Goal: Find contact information: Find contact information

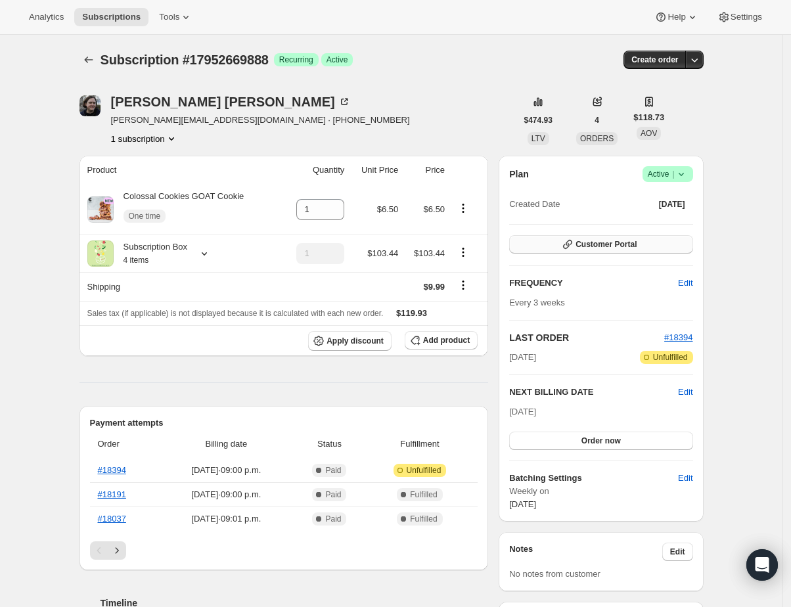
click at [650, 243] on button "Customer Portal" at bounding box center [600, 244] width 183 height 18
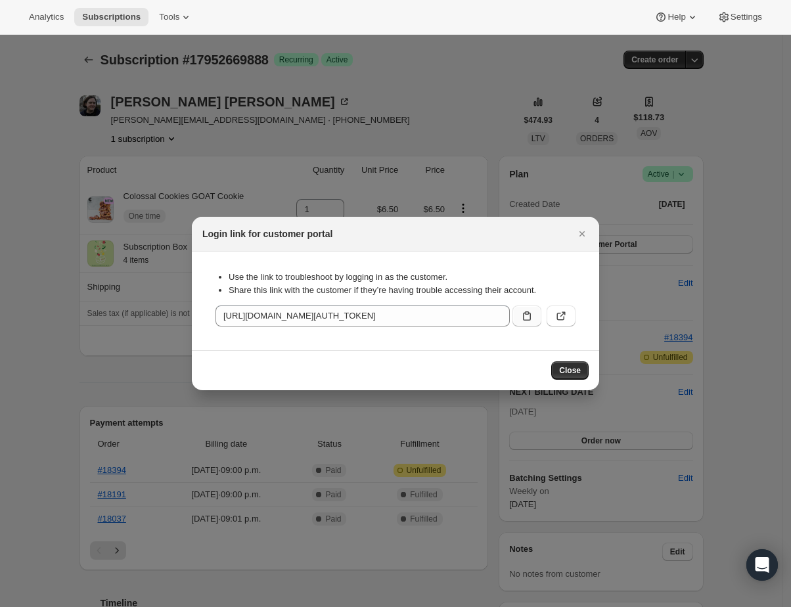
click at [528, 319] on icon ":rc1:" at bounding box center [527, 316] width 13 height 13
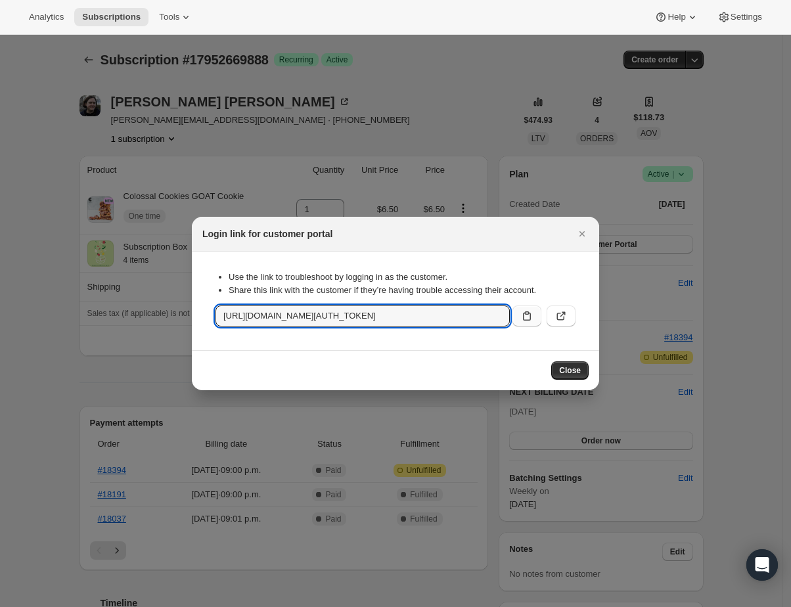
click at [463, 54] on div at bounding box center [395, 303] width 791 height 607
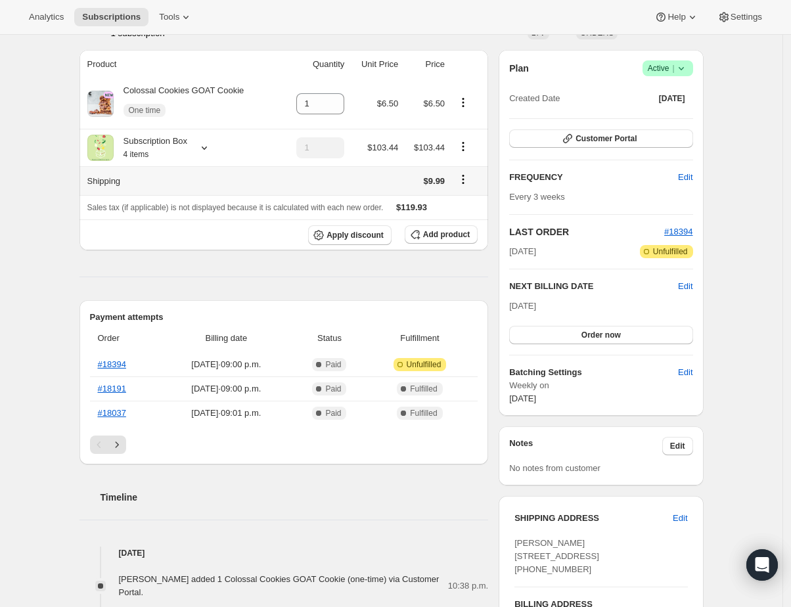
scroll to position [285, 0]
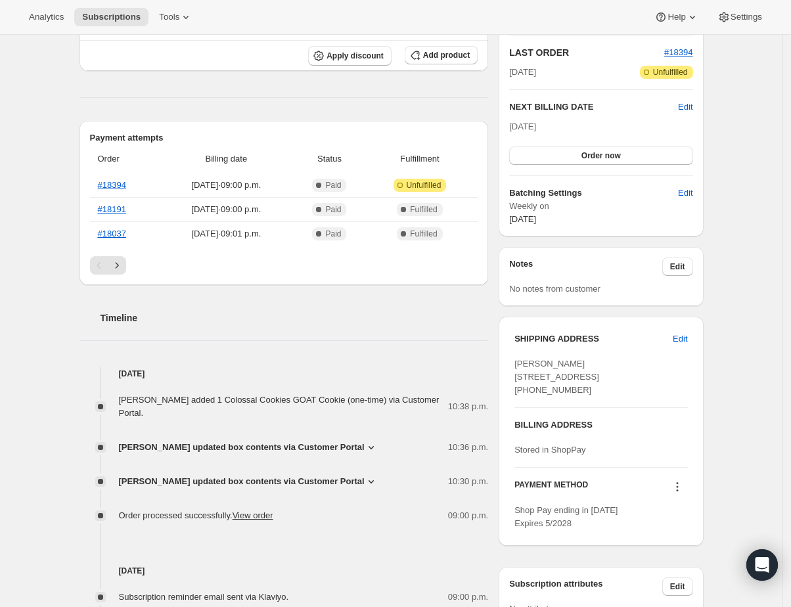
click at [48, 459] on div "Subscription #17952669888. This page is ready Subscription #17952669888 Success…" at bounding box center [391, 404] width 783 height 1308
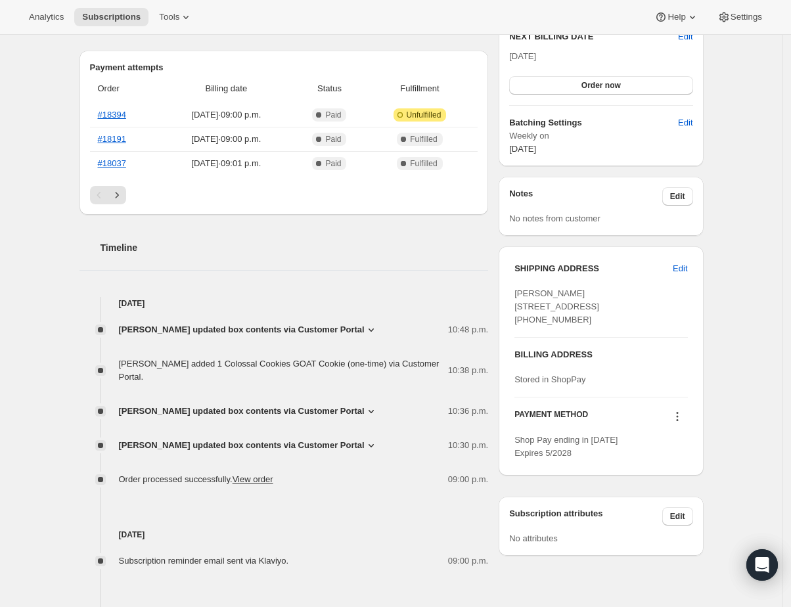
scroll to position [358, 0]
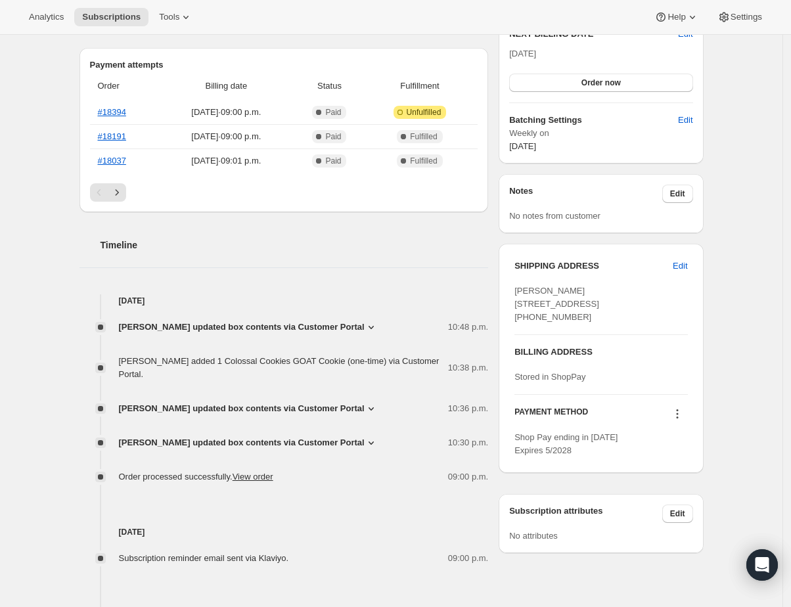
click at [378, 406] on icon at bounding box center [371, 408] width 13 height 13
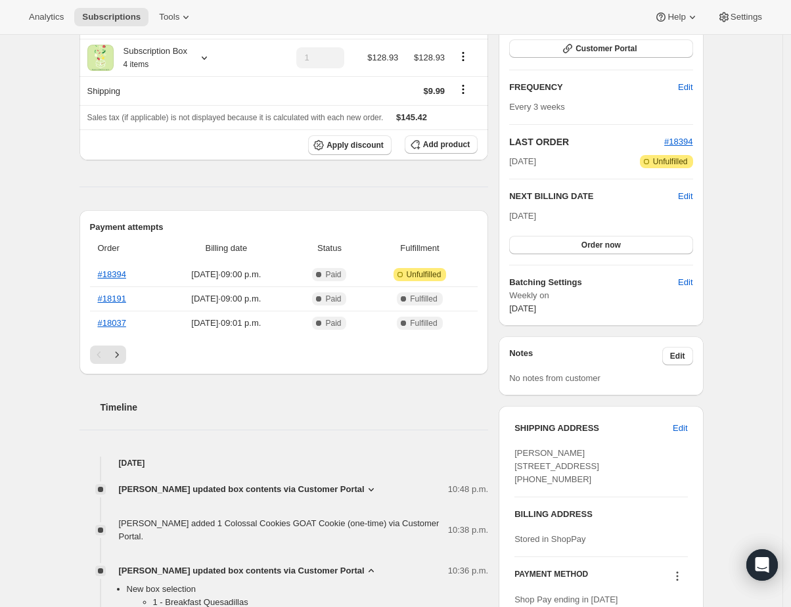
scroll to position [0, 0]
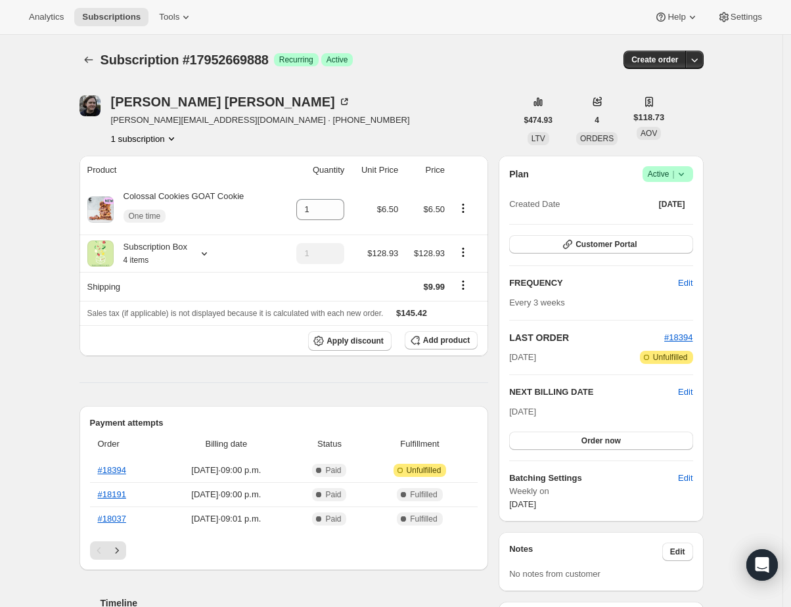
click at [93, 108] on img "Caroline Simpson" at bounding box center [90, 105] width 21 height 21
drag, startPoint x: 154, startPoint y: 122, endPoint x: 204, endPoint y: 124, distance: 50.0
click at [204, 124] on span "[PERSON_NAME][EMAIL_ADDRESS][DOMAIN_NAME] · [PHONE_NUMBER]" at bounding box center [260, 120] width 299 height 13
copy span "[DOMAIN_NAME]"
